Goal: Task Accomplishment & Management: Manage account settings

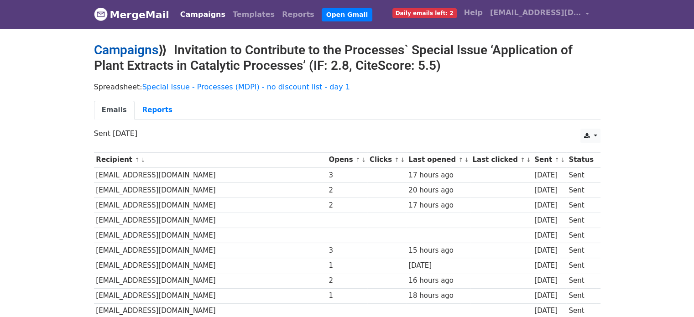
click at [111, 48] on link "Campaigns" at bounding box center [126, 49] width 64 height 15
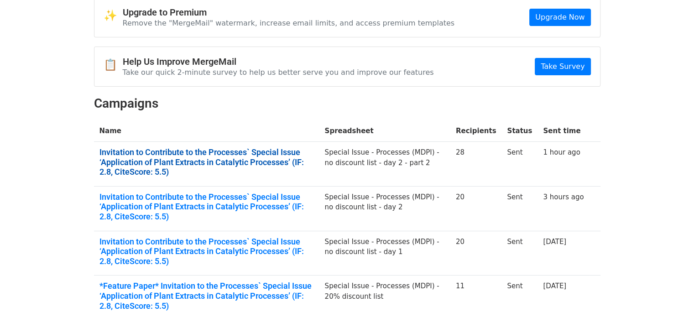
scroll to position [46, 0]
click at [258, 169] on link "Invitation to Contribute to the Processes` Special Issue ‘Application of Plant …" at bounding box center [207, 162] width 215 height 30
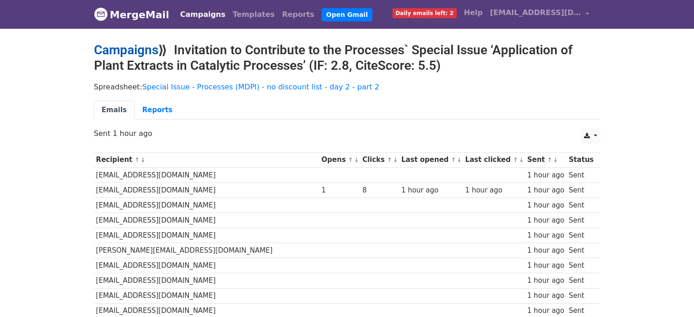
click at [116, 50] on link "Campaigns" at bounding box center [126, 49] width 64 height 15
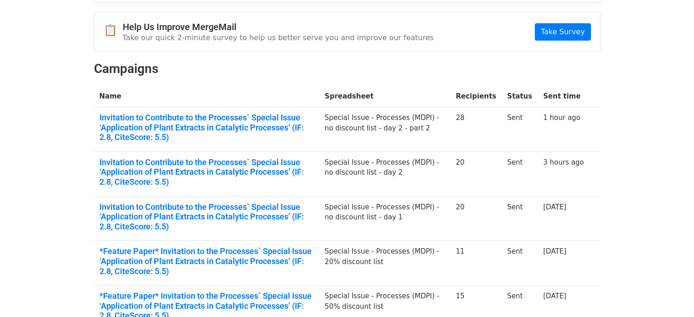
scroll to position [91, 0]
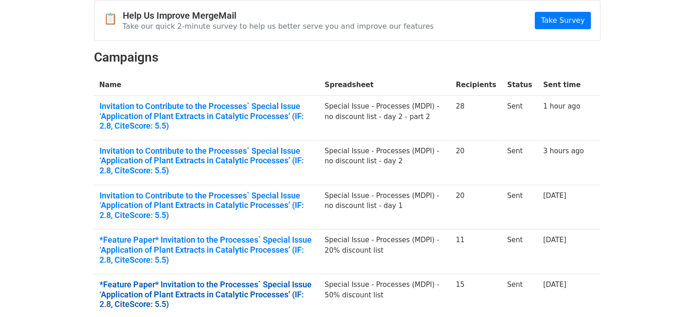
click at [237, 281] on link "*Feature Paper* Invitation to the Processes` Special Issue ‘Application of Plan…" at bounding box center [207, 295] width 215 height 30
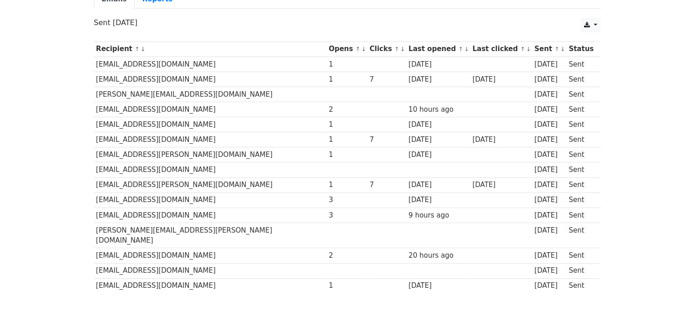
scroll to position [110, 0]
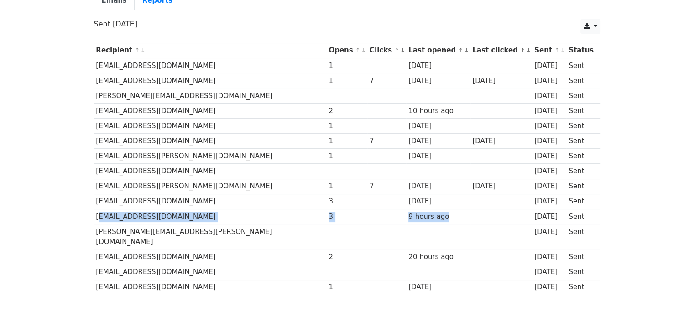
drag, startPoint x: 95, startPoint y: 215, endPoint x: 398, endPoint y: 220, distance: 302.8
click at [398, 220] on tr "lcourrol@unifesp.br 3 9 hours ago 1 day ago Sent" at bounding box center [347, 216] width 507 height 15
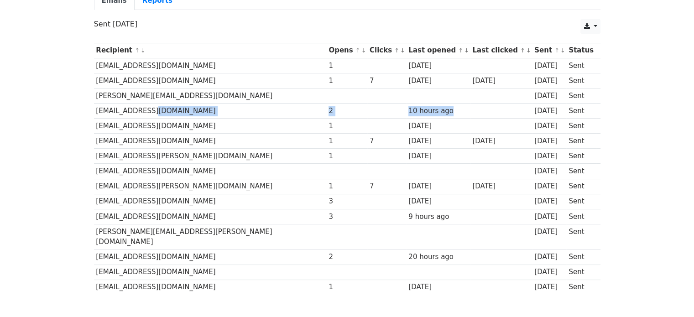
drag, startPoint x: 147, startPoint y: 108, endPoint x: 401, endPoint y: 108, distance: 254.8
click at [401, 108] on tr "maja.benkovic@pbf.unizg.hr 2 10 hours ago 1 day ago Sent" at bounding box center [347, 111] width 507 height 15
click at [109, 110] on td "maja.benkovic@pbf.unizg.hr" at bounding box center [210, 111] width 233 height 15
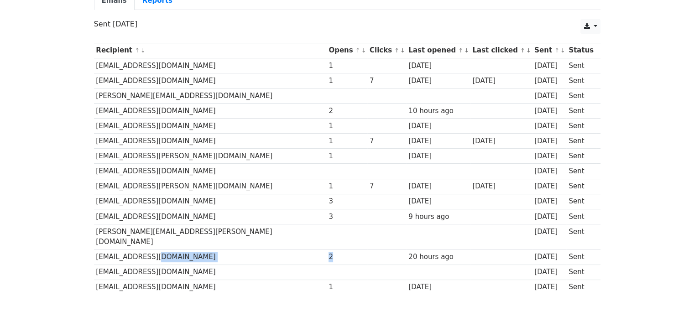
drag, startPoint x: 248, startPoint y: 248, endPoint x: 285, endPoint y: 242, distance: 37.5
click at [285, 250] on tr "fechine@ufc.br 2 20 hours ago 1 day ago Sent" at bounding box center [347, 257] width 507 height 15
click at [15, 220] on body "MergeMail Campaigns Templates Reports Open Gmail Daily emails left: 2 Help ewan…" at bounding box center [347, 114] width 694 height 448
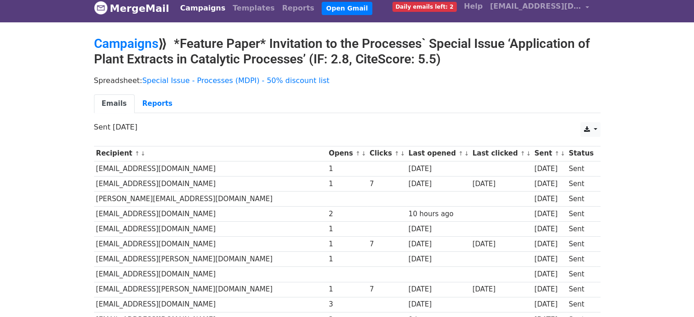
scroll to position [0, 0]
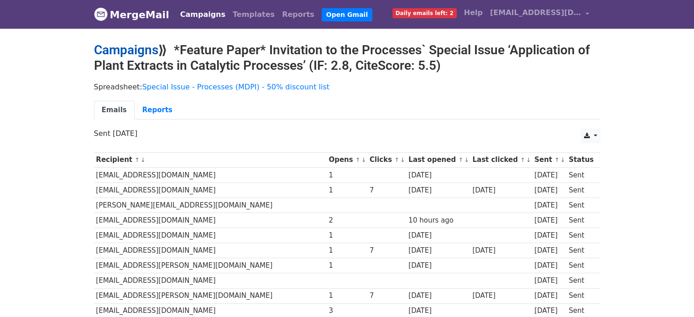
click at [124, 53] on link "Campaigns" at bounding box center [126, 49] width 64 height 15
